Goal: Information Seeking & Learning: Learn about a topic

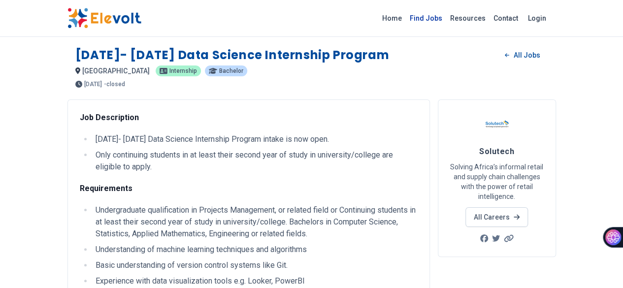
click at [446, 26] on link "Find Jobs" at bounding box center [426, 18] width 40 height 16
